Goal: Information Seeking & Learning: Learn about a topic

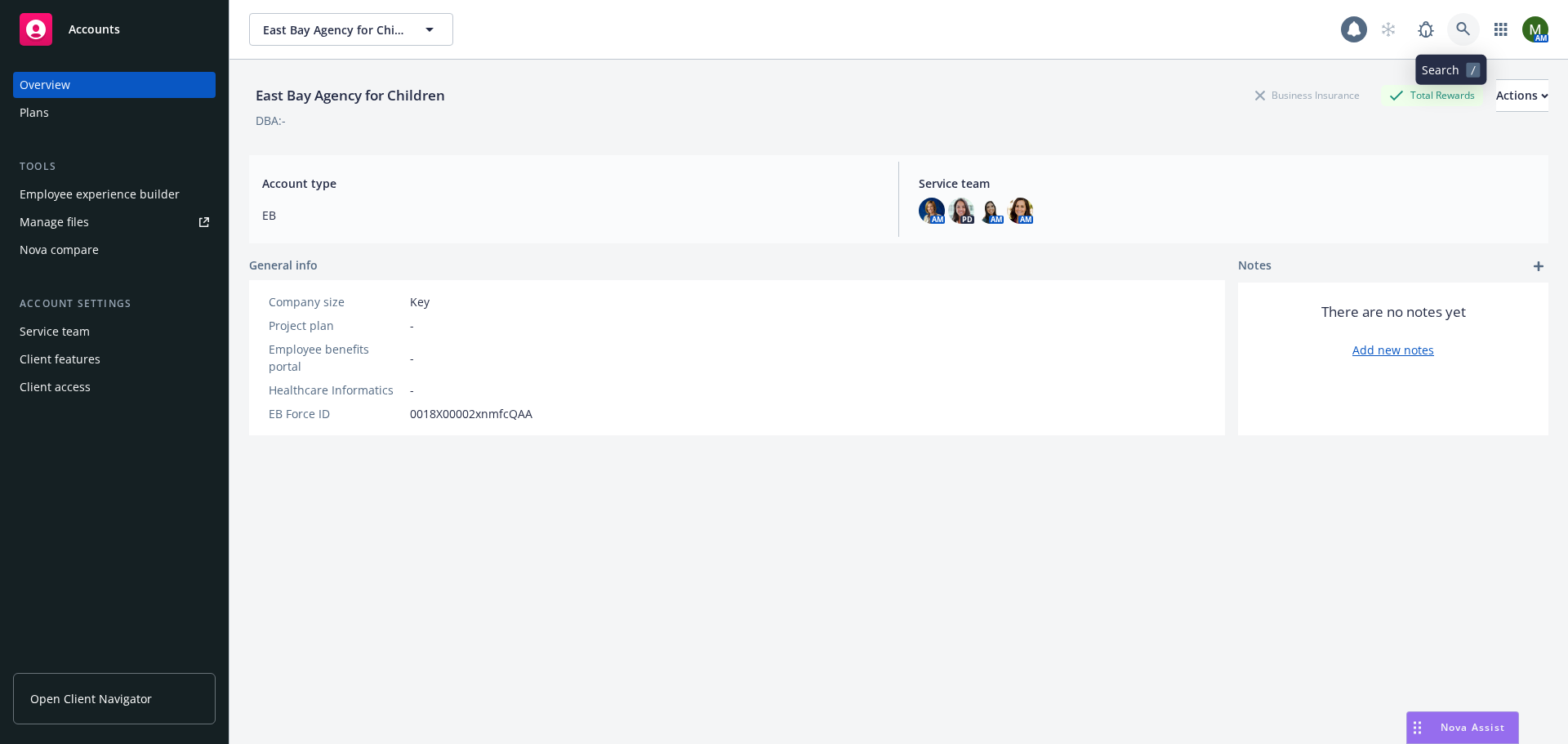
click at [1045, 33] on icon at bounding box center [1463, 29] width 14 height 14
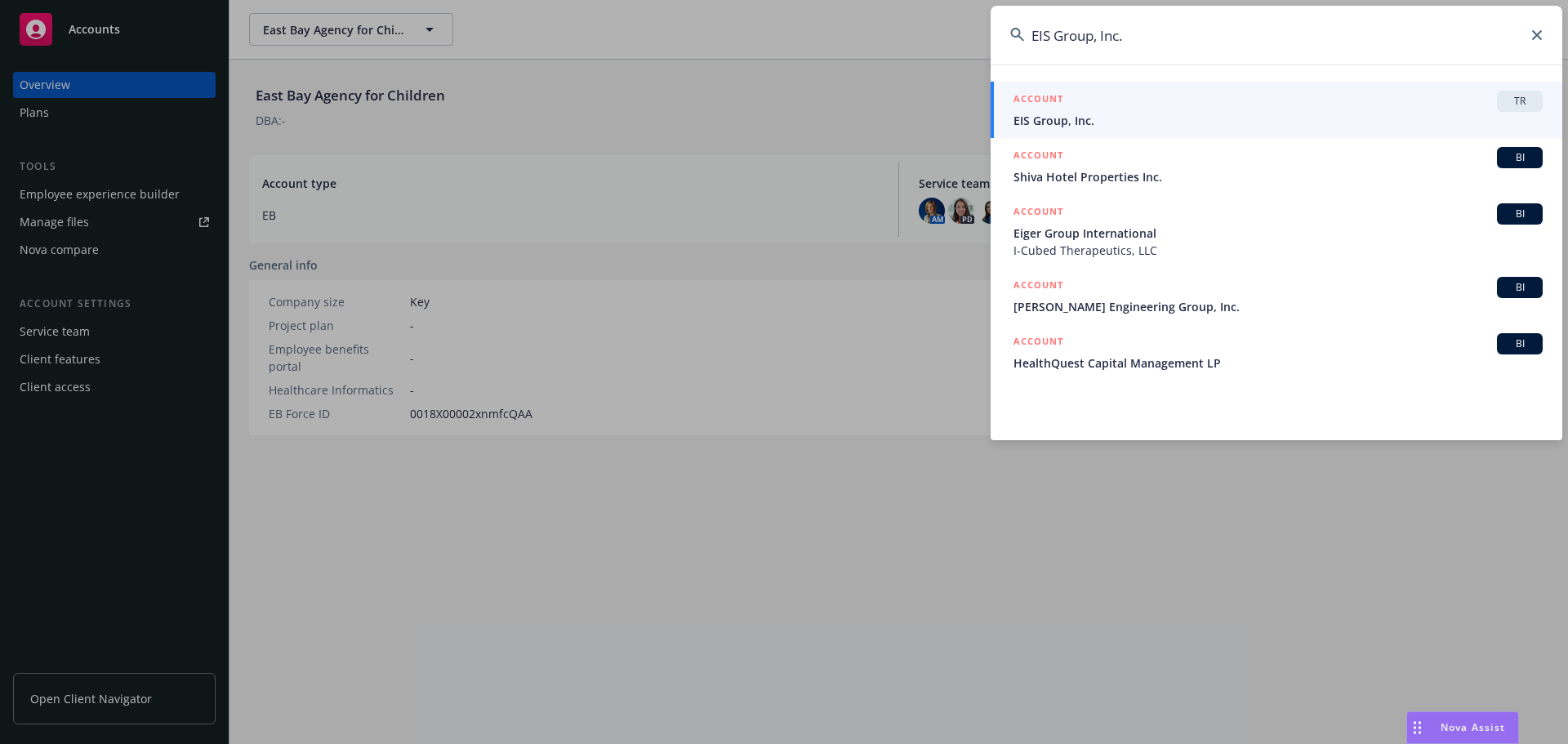
type input "EIS Group, Inc."
click at [1045, 118] on span "EIS Group, Inc." at bounding box center [1278, 120] width 529 height 17
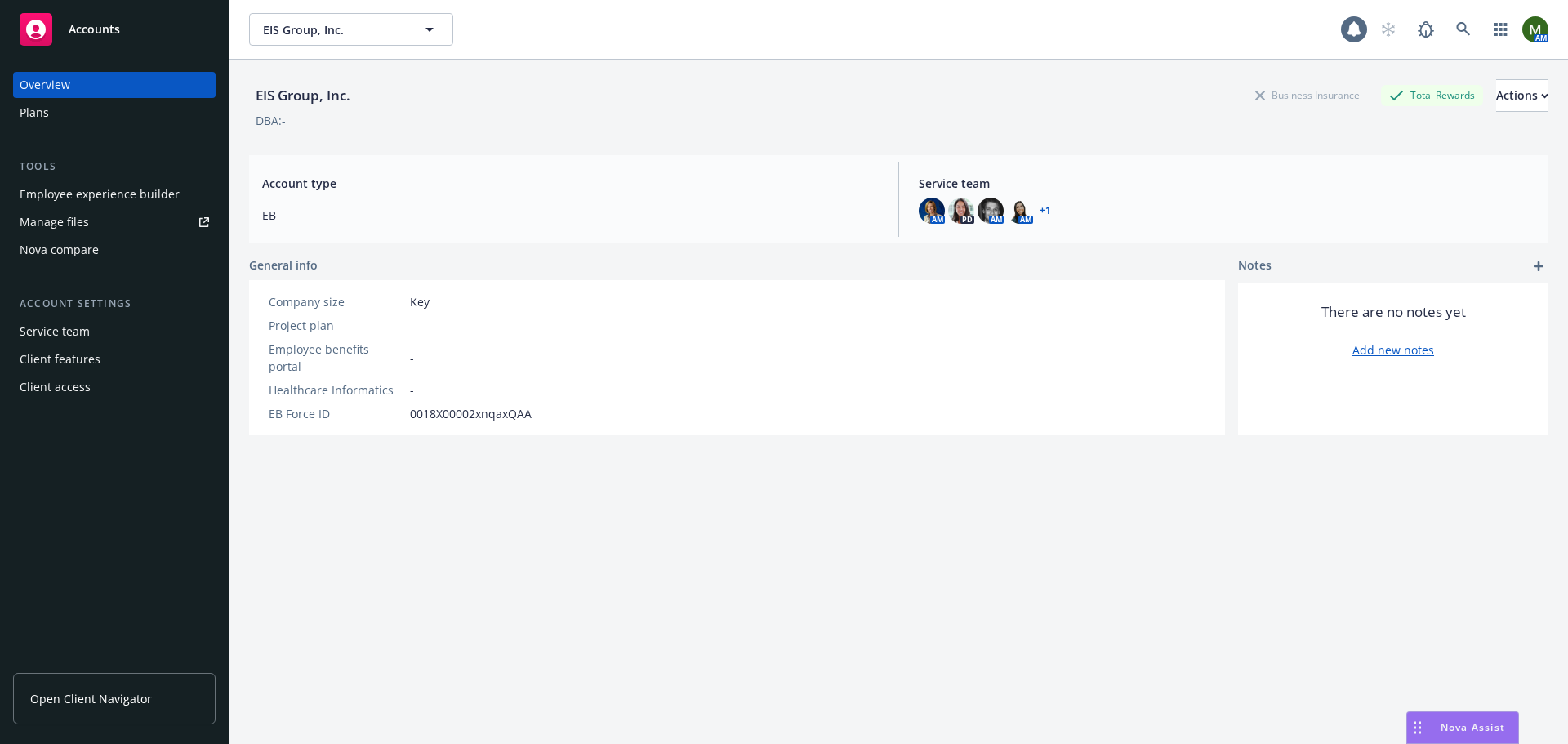
click at [114, 204] on div "Employee experience builder" at bounding box center [99, 194] width 160 height 26
click at [98, 189] on div "Employee experience builder" at bounding box center [99, 194] width 160 height 26
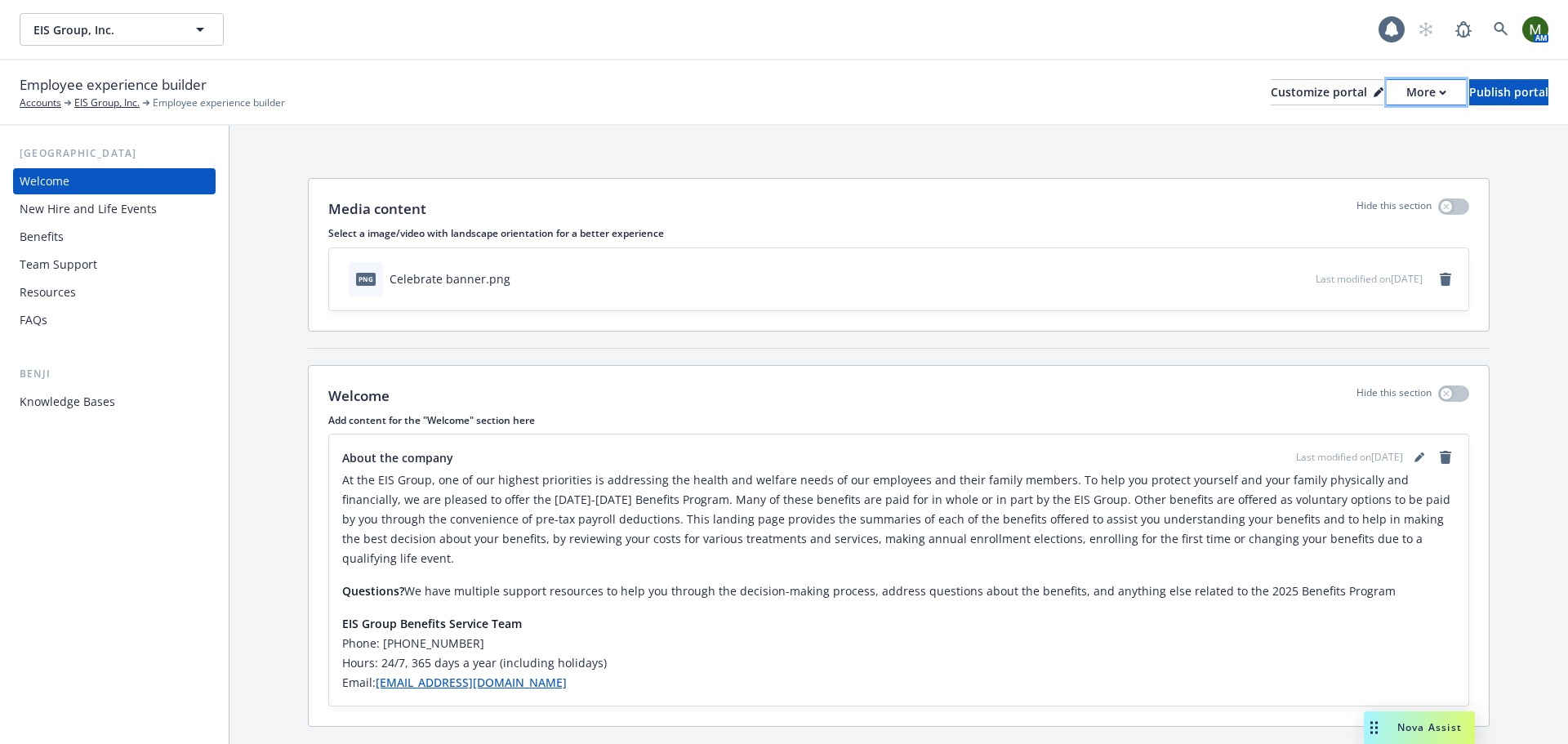
click at [1406, 87] on div "More" at bounding box center [1426, 92] width 40 height 25
click at [1361, 124] on link "Copy preview link" at bounding box center [1339, 129] width 148 height 33
click at [1507, 34] on icon at bounding box center [1501, 29] width 14 height 14
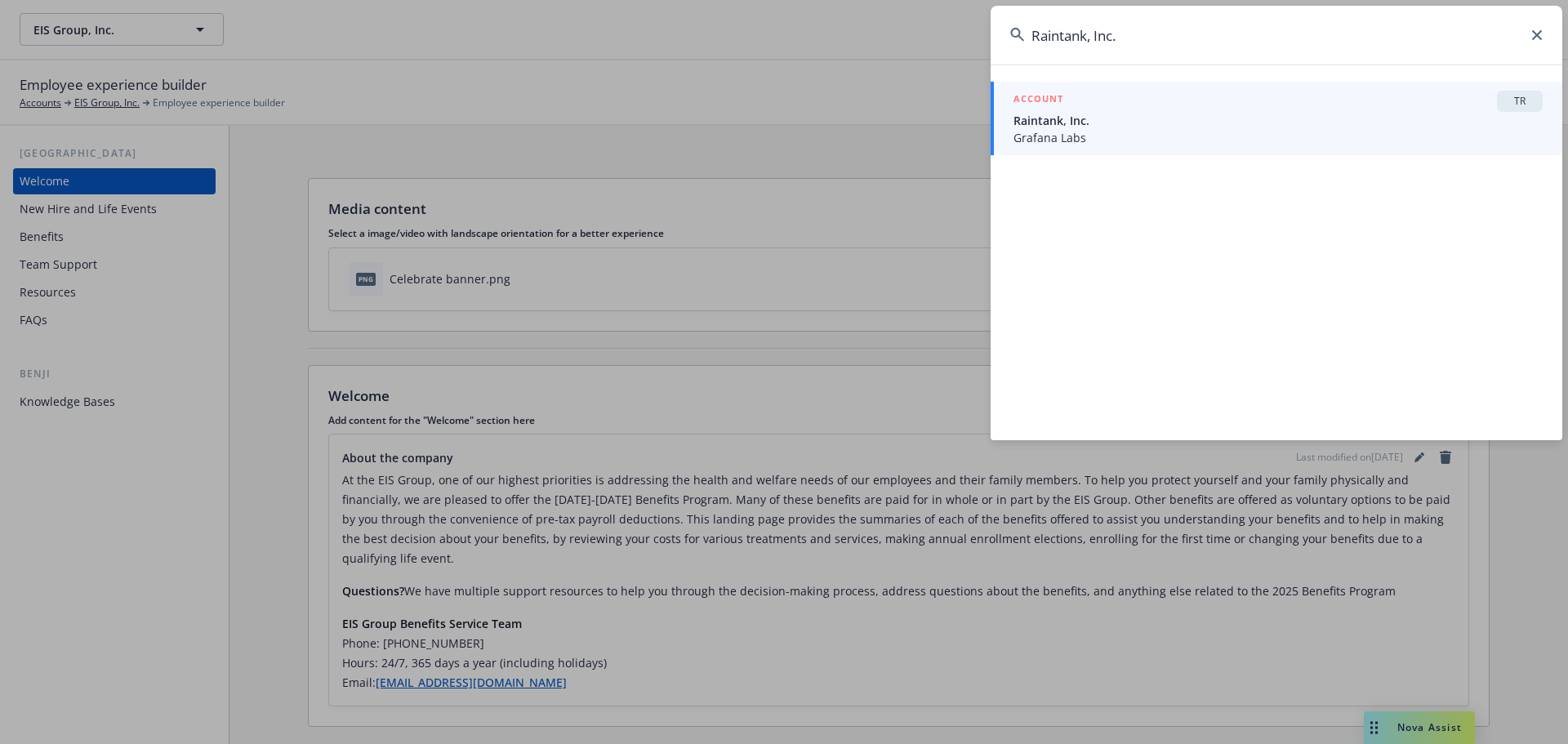
type input "Raintank, Inc."
click at [1358, 120] on span "Raintank, Inc." at bounding box center [1278, 120] width 529 height 17
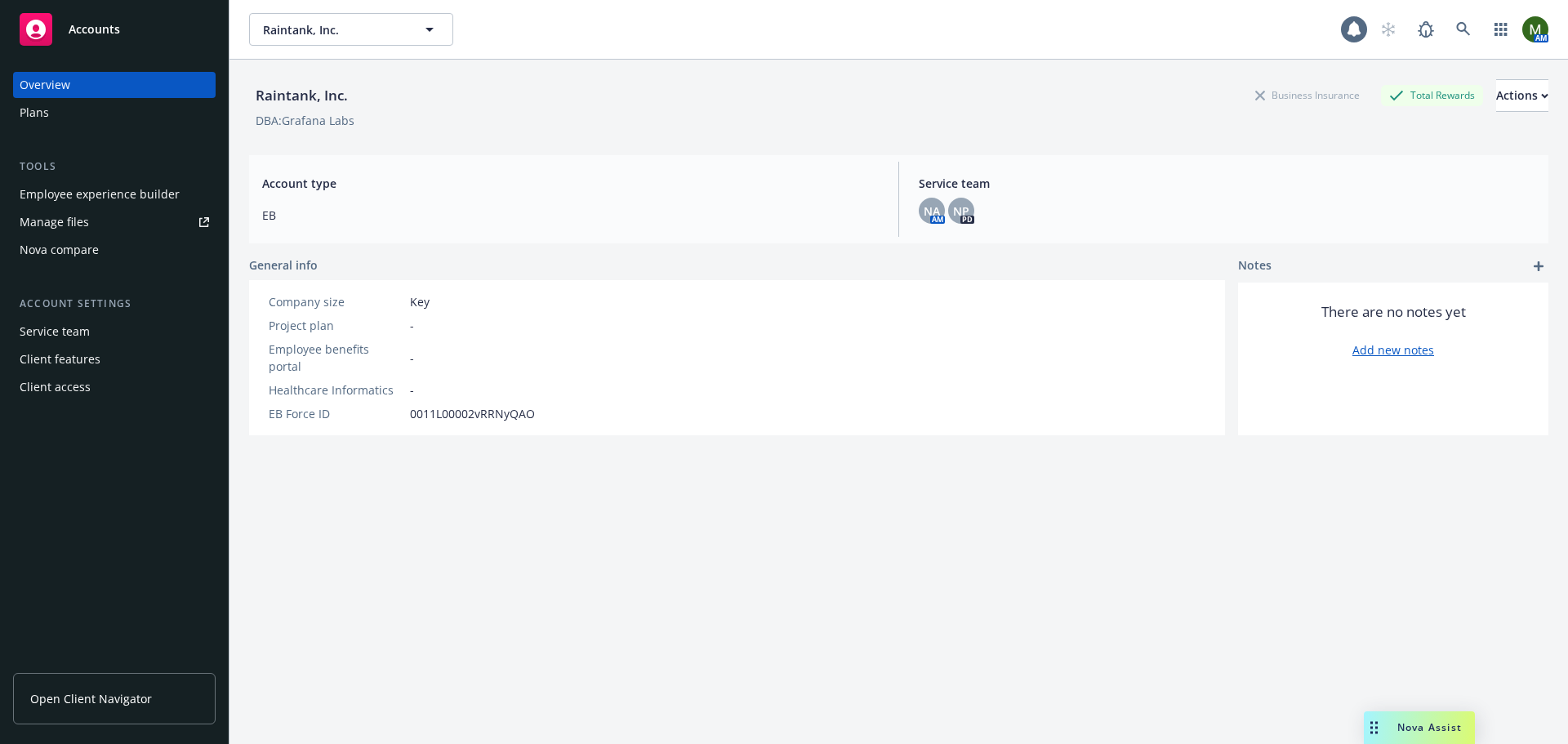
click at [107, 198] on div "Employee experience builder" at bounding box center [99, 194] width 160 height 26
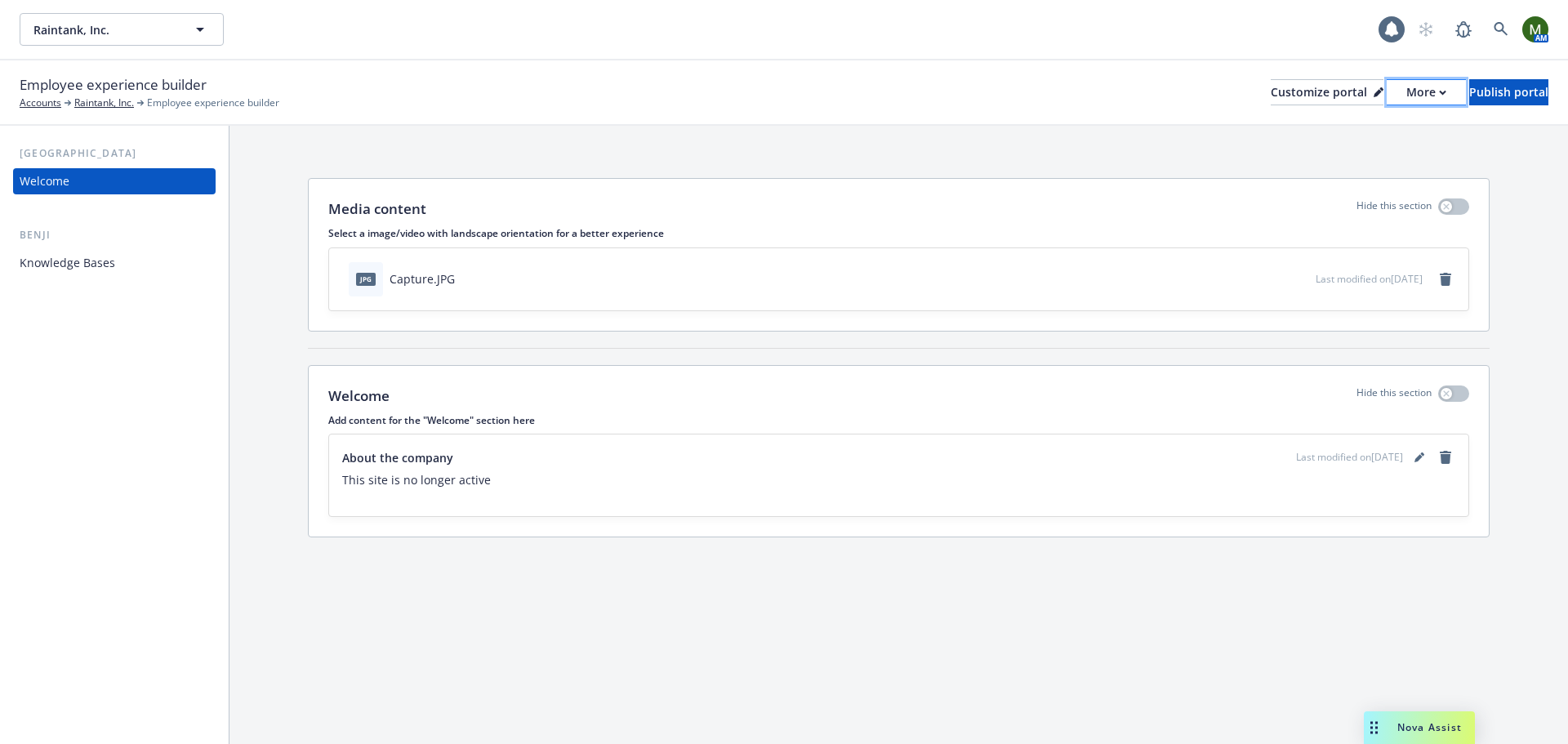
click at [1406, 94] on div "More" at bounding box center [1426, 92] width 40 height 25
click at [1367, 122] on link "Copy preview link" at bounding box center [1339, 129] width 148 height 33
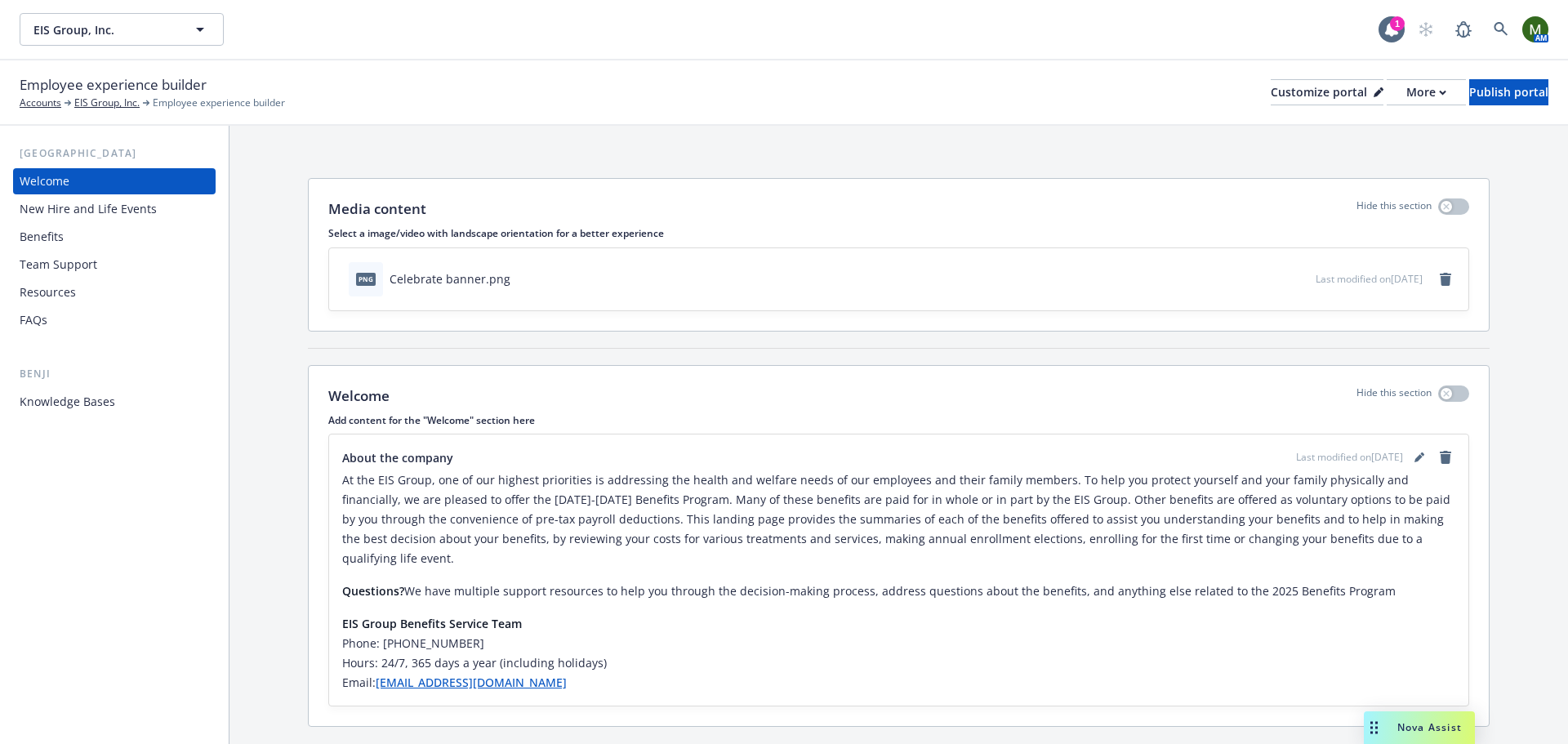
click at [104, 249] on div "Benefits" at bounding box center [114, 237] width 189 height 26
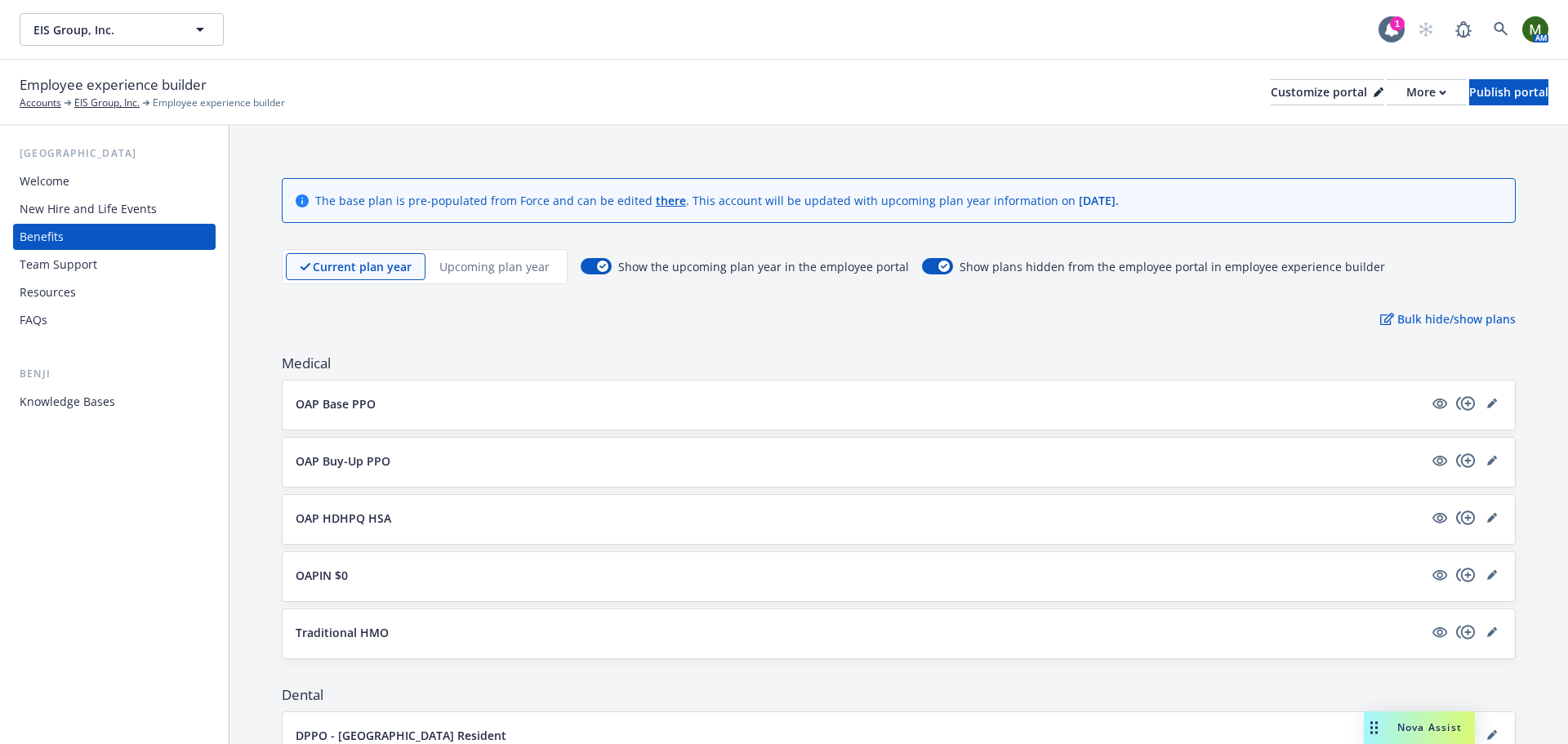
click at [93, 299] on div "Resources" at bounding box center [114, 292] width 189 height 26
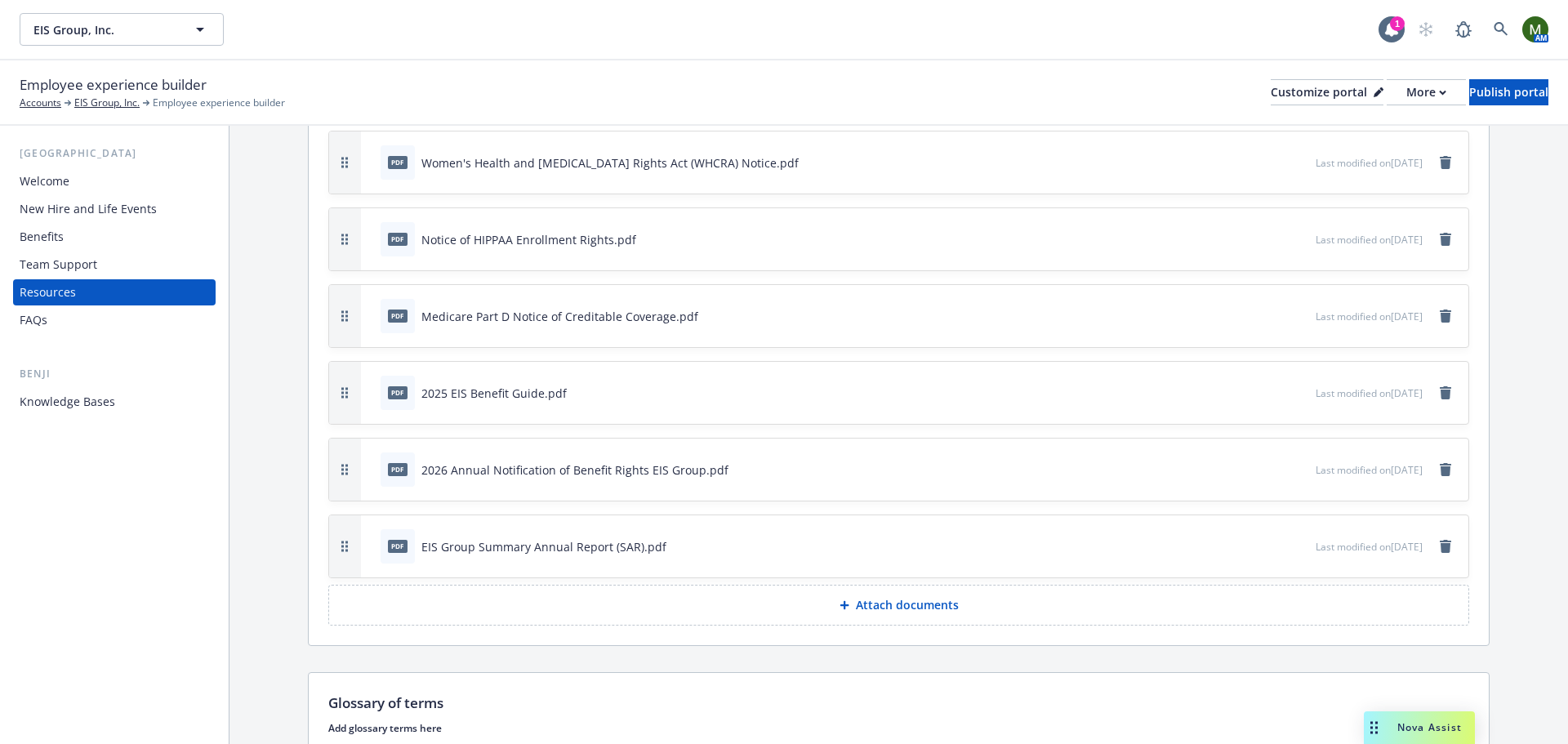
scroll to position [661, 0]
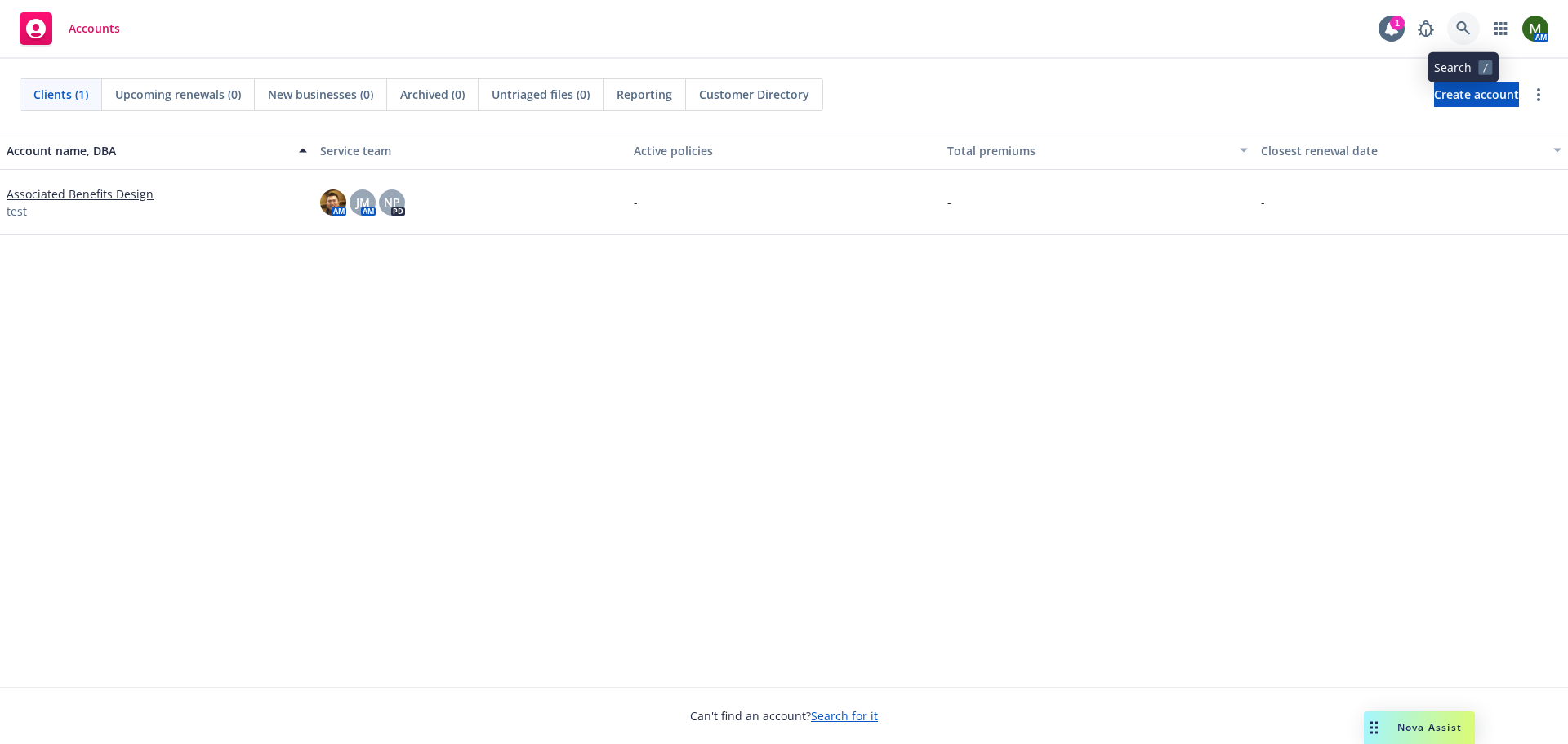
click at [1456, 35] on icon at bounding box center [1463, 28] width 14 height 14
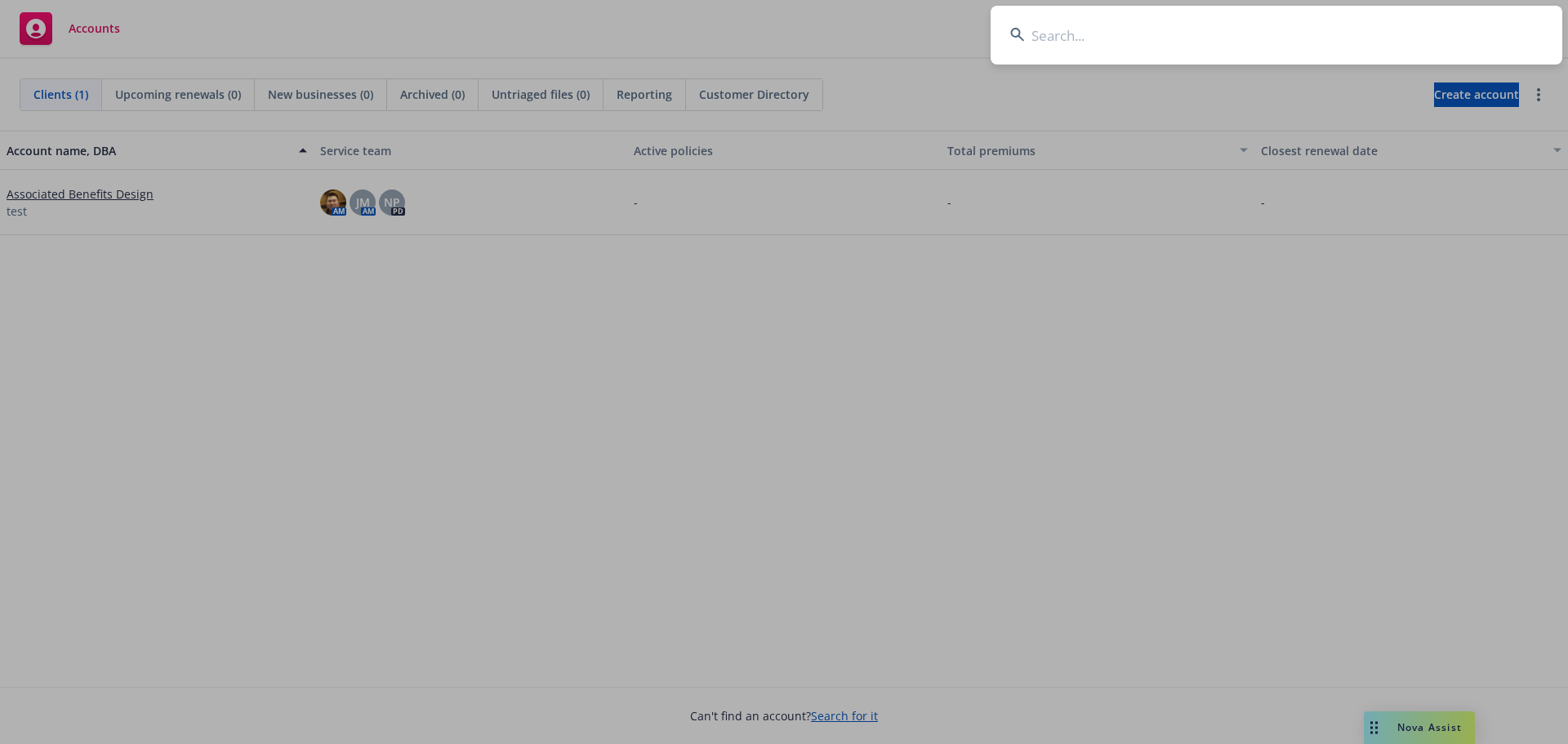
click at [1168, 25] on input at bounding box center [1276, 35] width 572 height 59
click at [1105, 48] on input at bounding box center [1276, 35] width 572 height 59
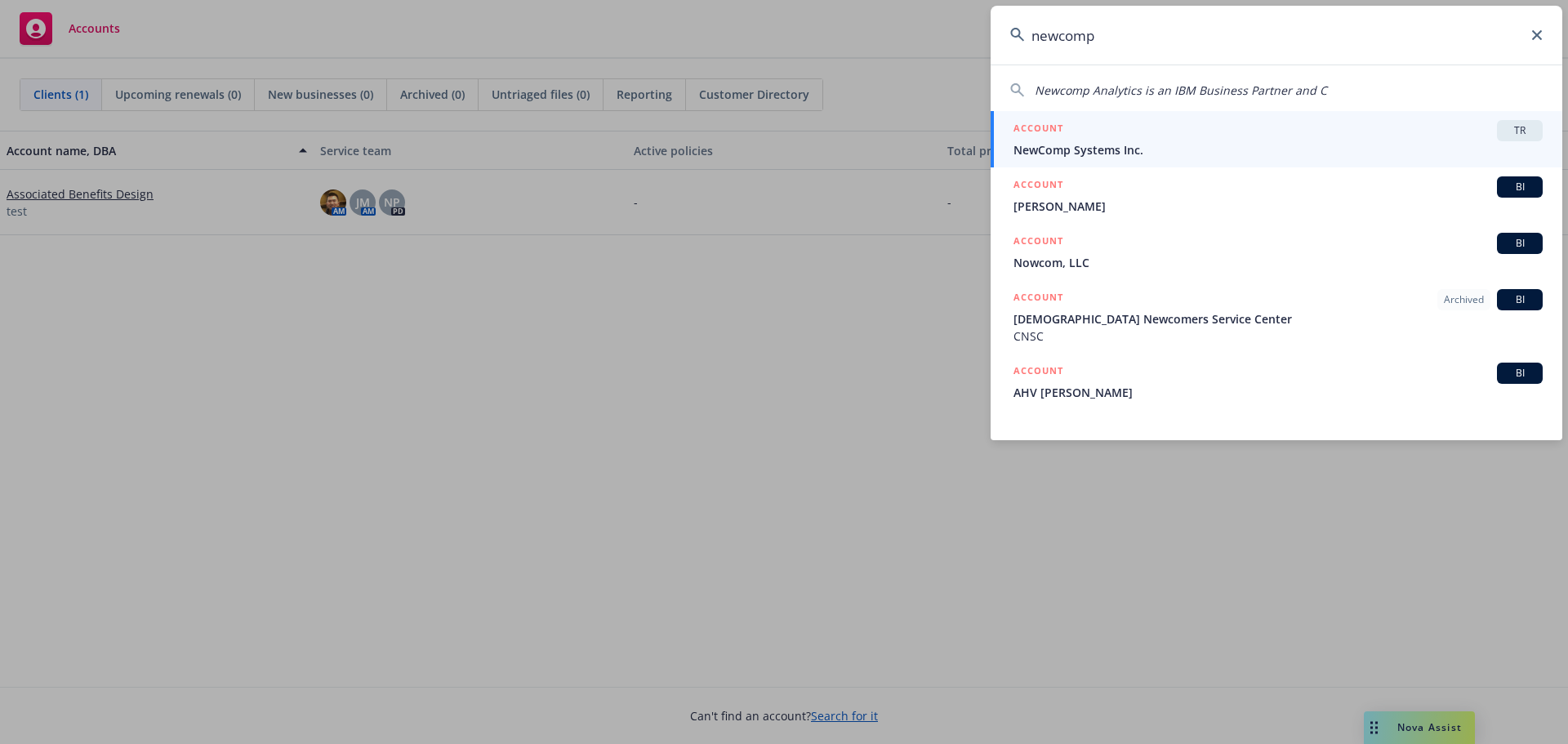
type input "newcomp"
click at [1121, 143] on span "NewComp Systems Inc." at bounding box center [1278, 150] width 529 height 17
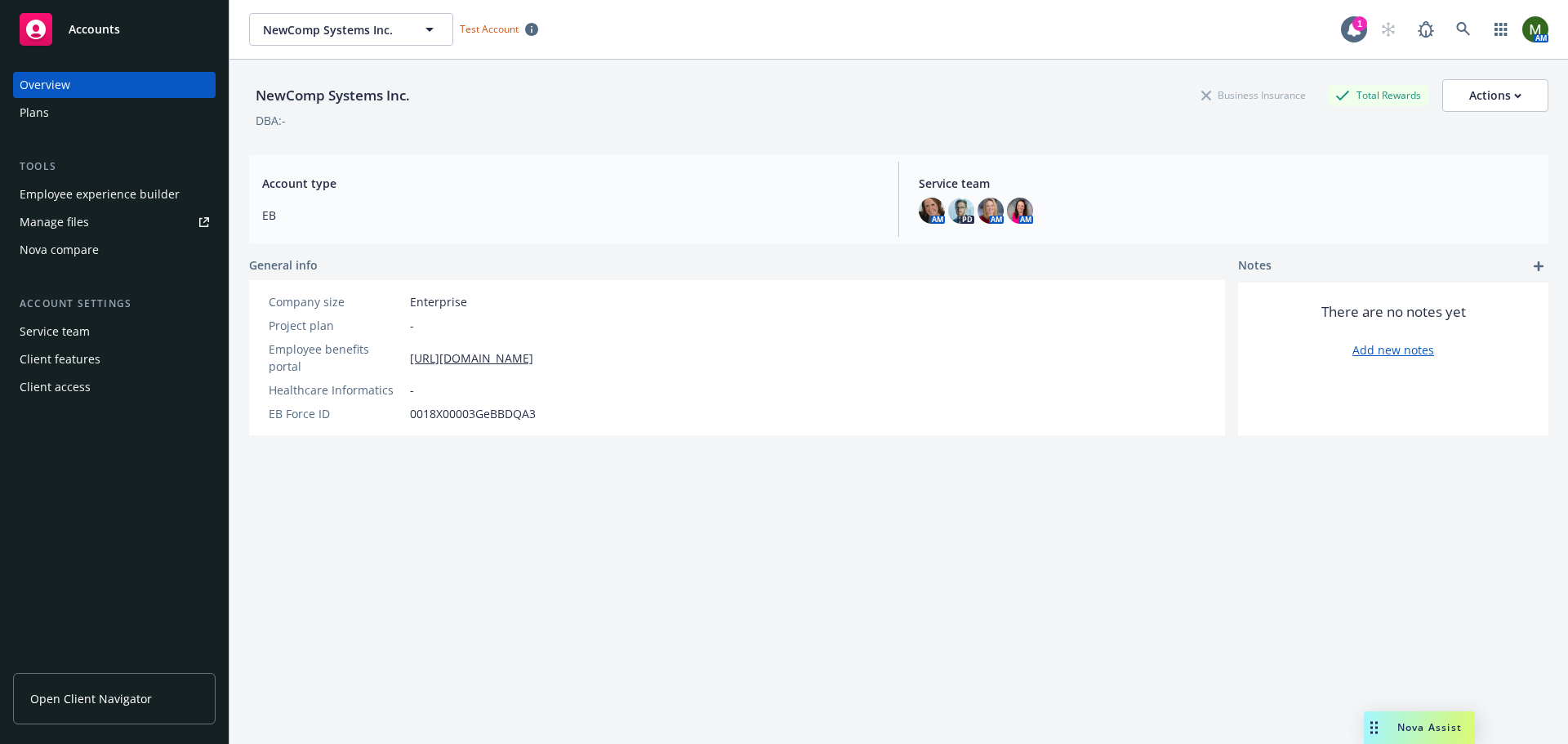
click at [109, 195] on div "Employee experience builder" at bounding box center [99, 194] width 160 height 26
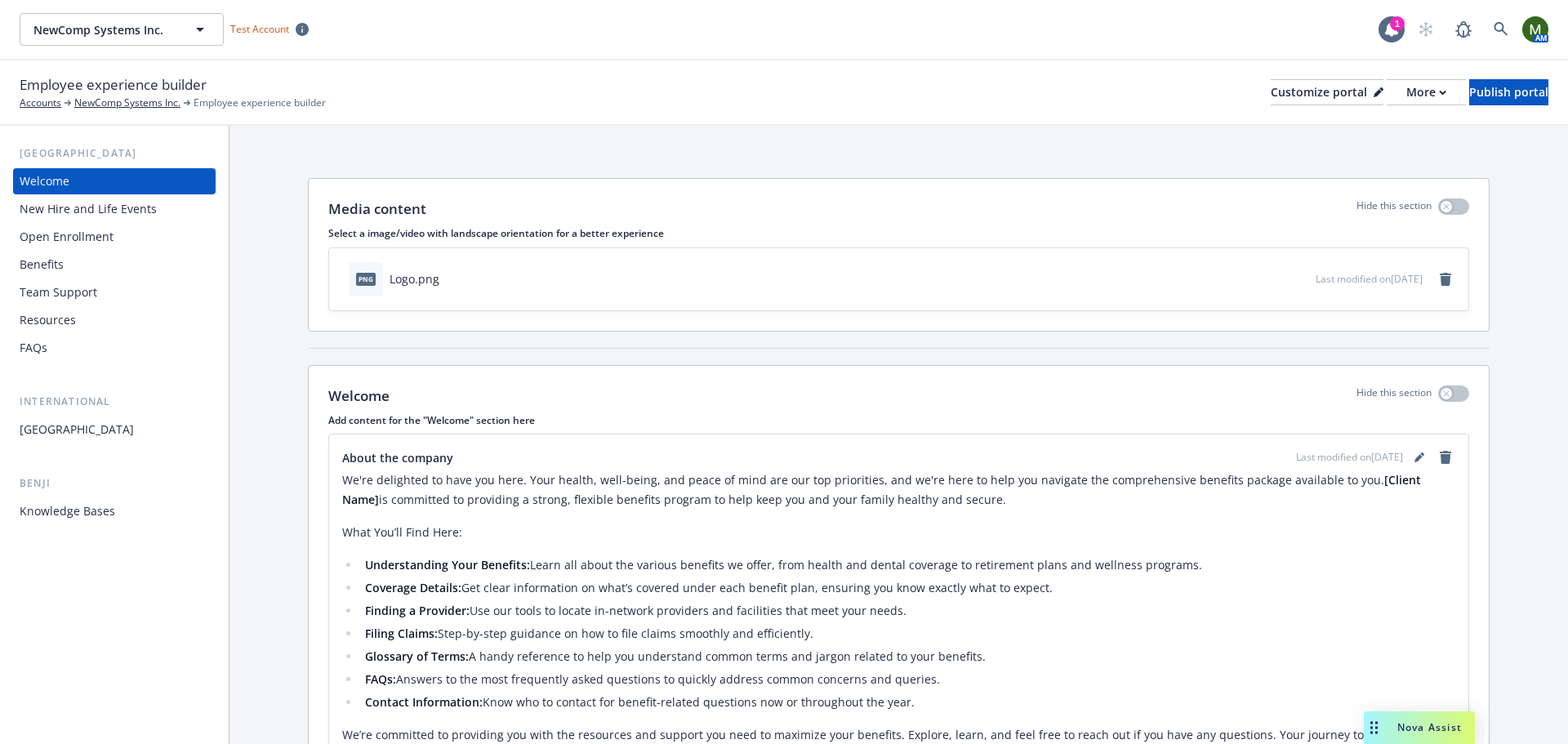
click at [118, 317] on div "Resources" at bounding box center [114, 320] width 189 height 26
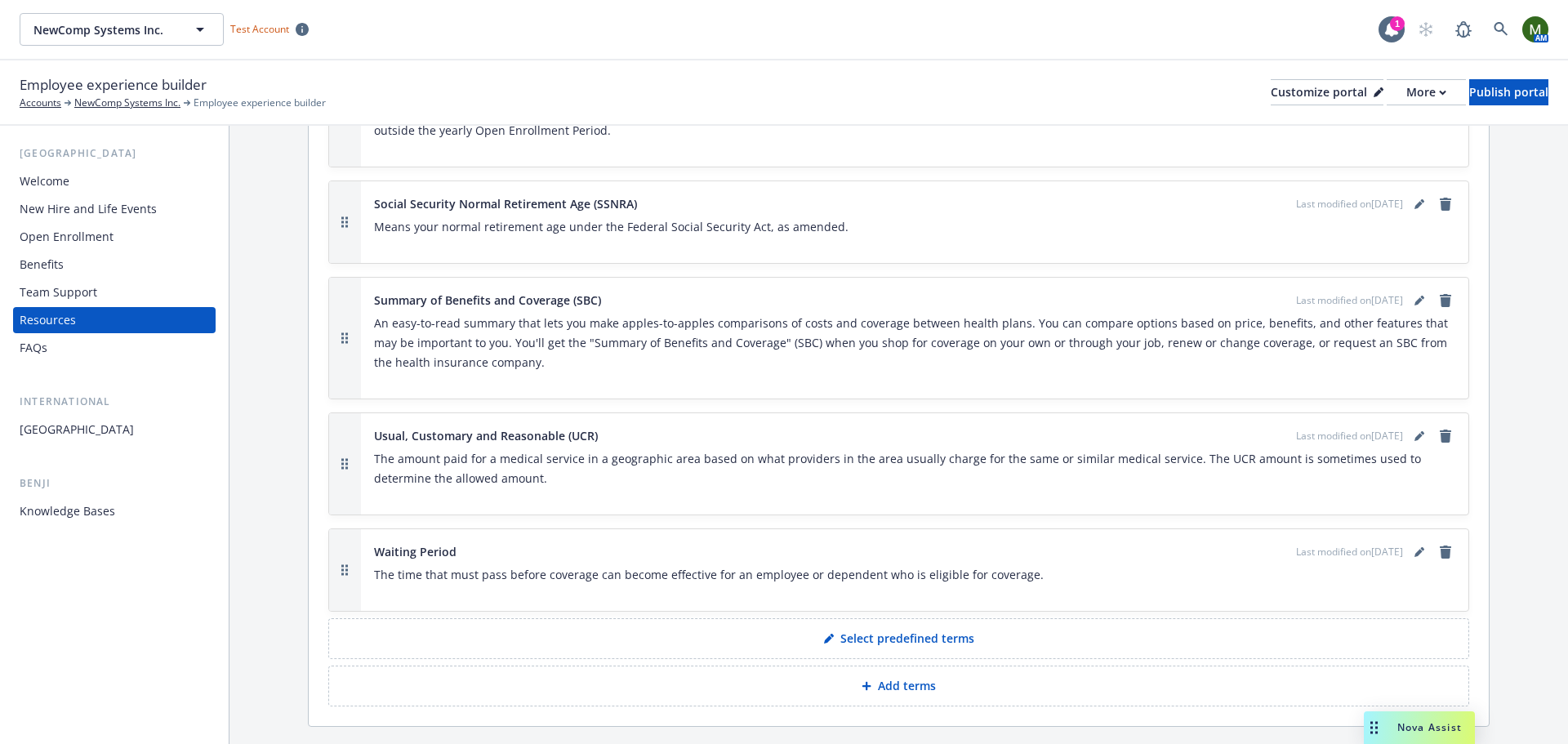
scroll to position [3330, 0]
